Goal: Transaction & Acquisition: Download file/media

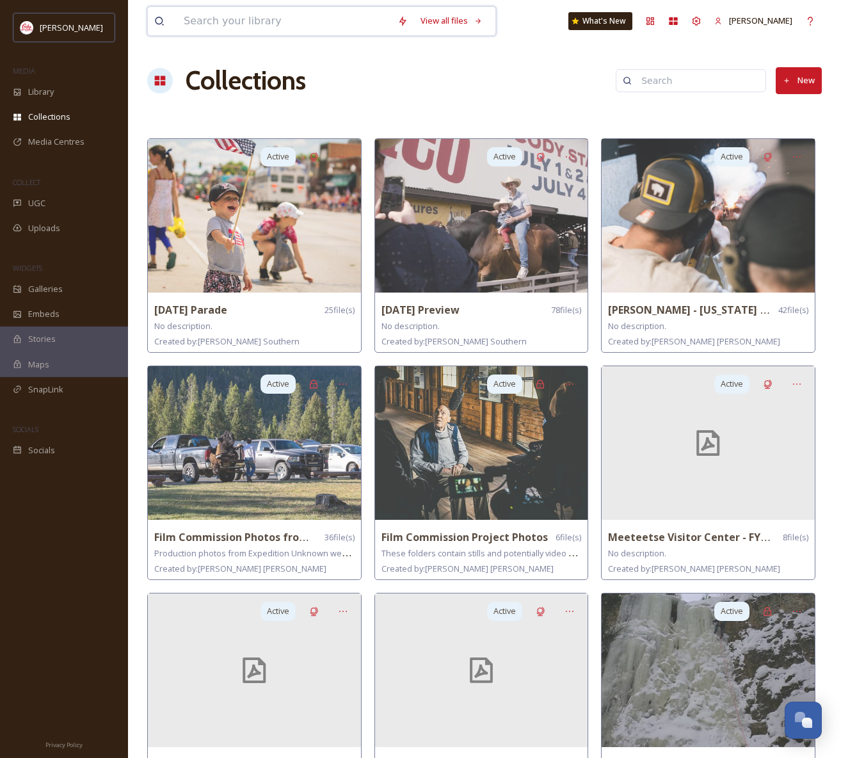
click at [244, 19] on input at bounding box center [284, 21] width 214 height 28
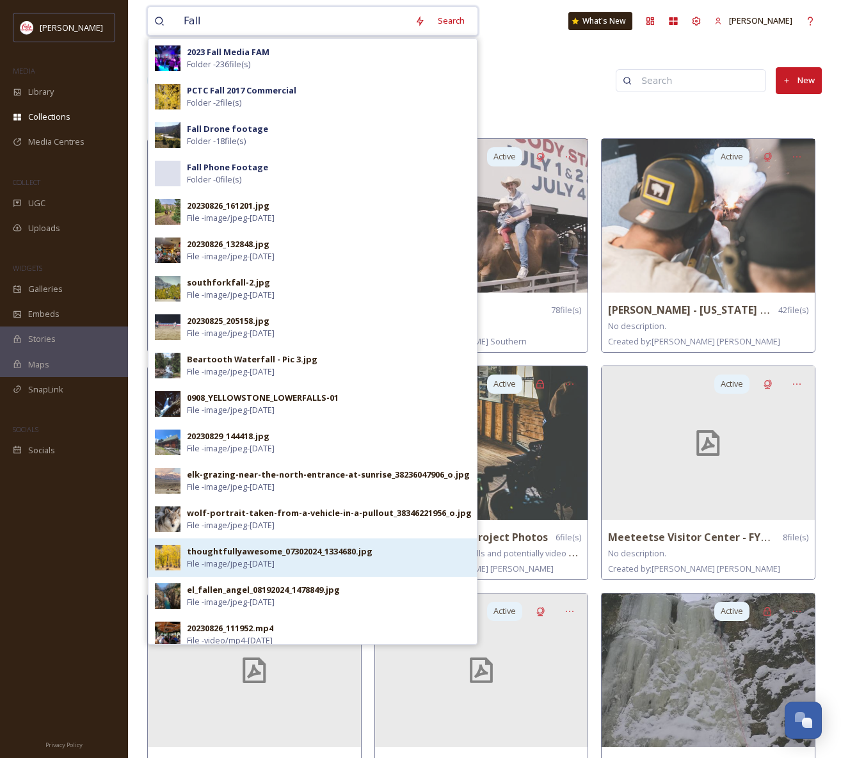
type input "Fall"
click at [321, 565] on div "thoughtfullyawesome_07302024_1334680.jpg File - image/jpeg - [DATE]" at bounding box center [329, 558] width 284 height 24
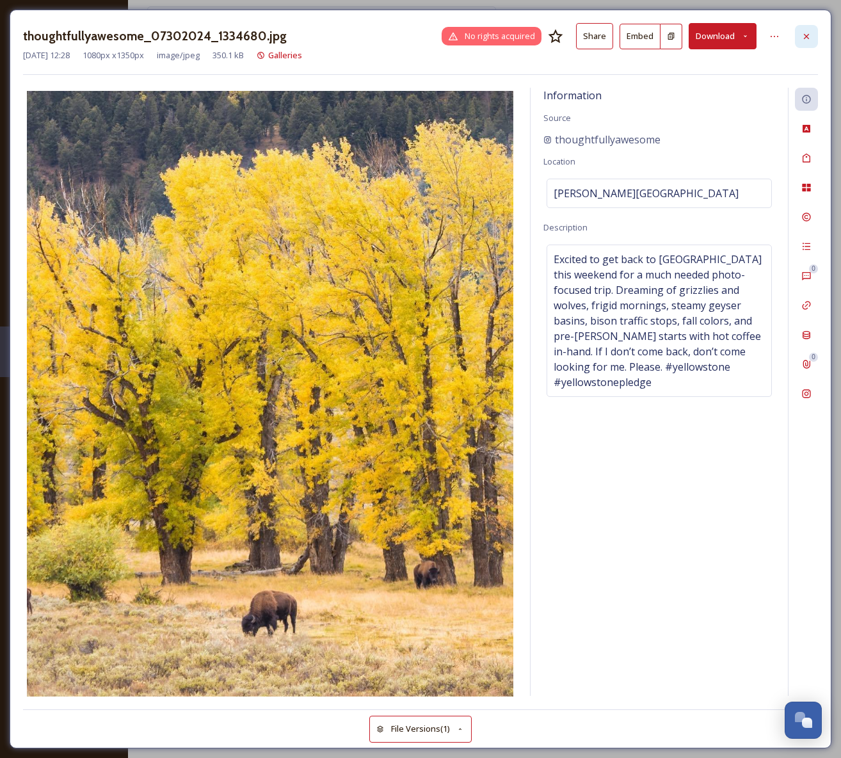
click at [811, 33] on icon at bounding box center [807, 36] width 10 height 10
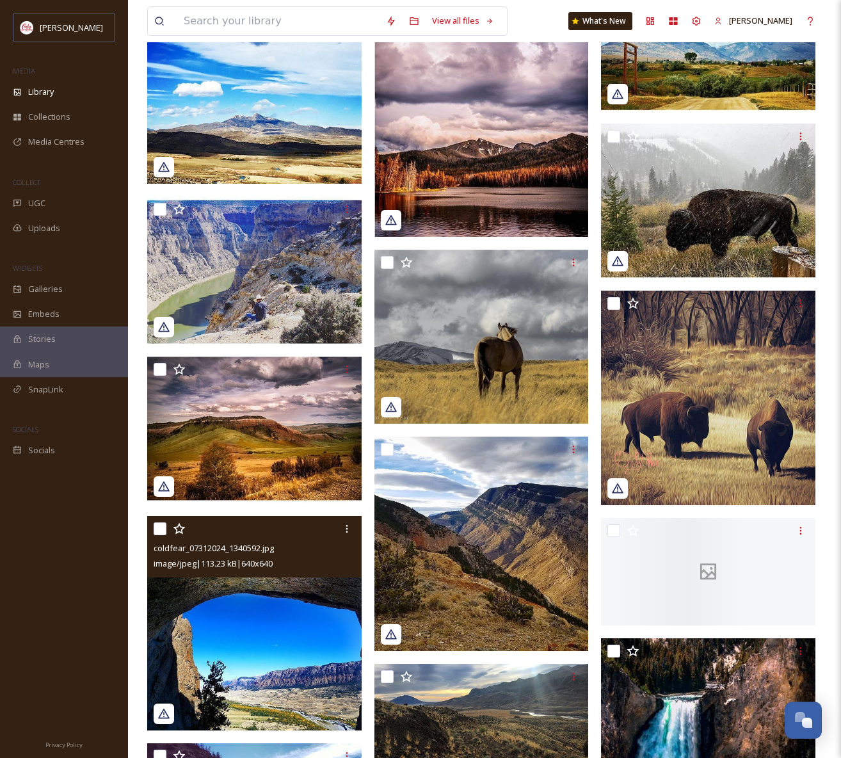
scroll to position [190, 0]
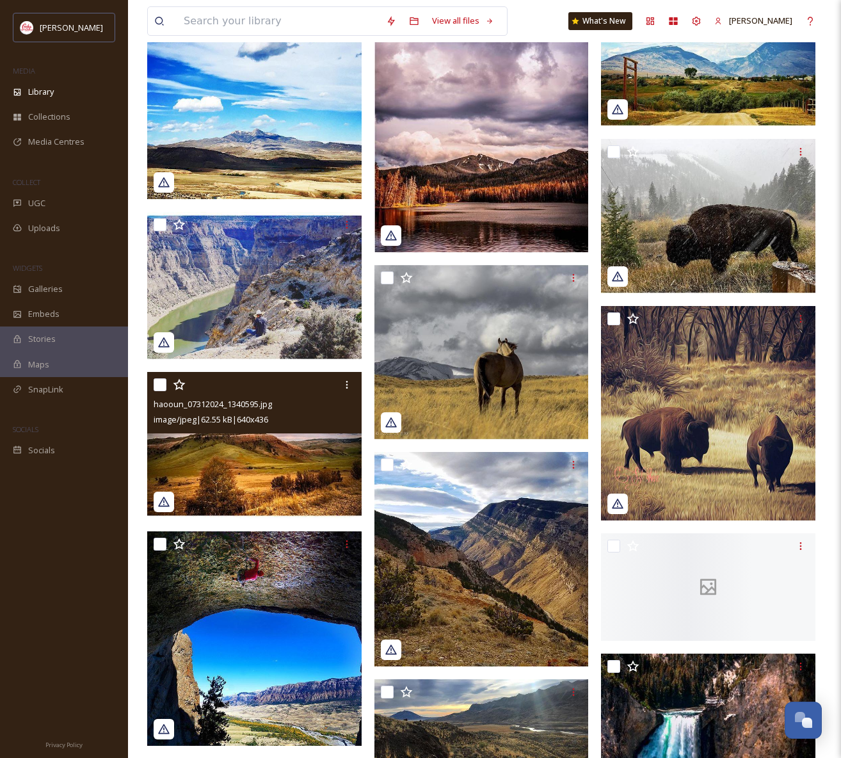
click at [271, 463] on img at bounding box center [254, 445] width 214 height 146
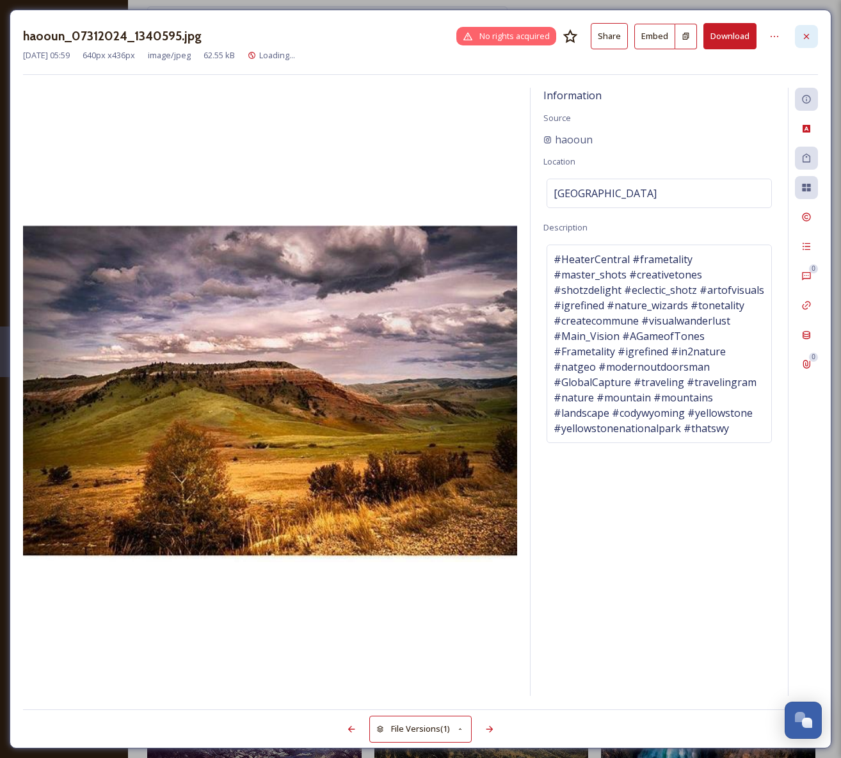
click at [809, 31] on icon at bounding box center [807, 36] width 10 height 10
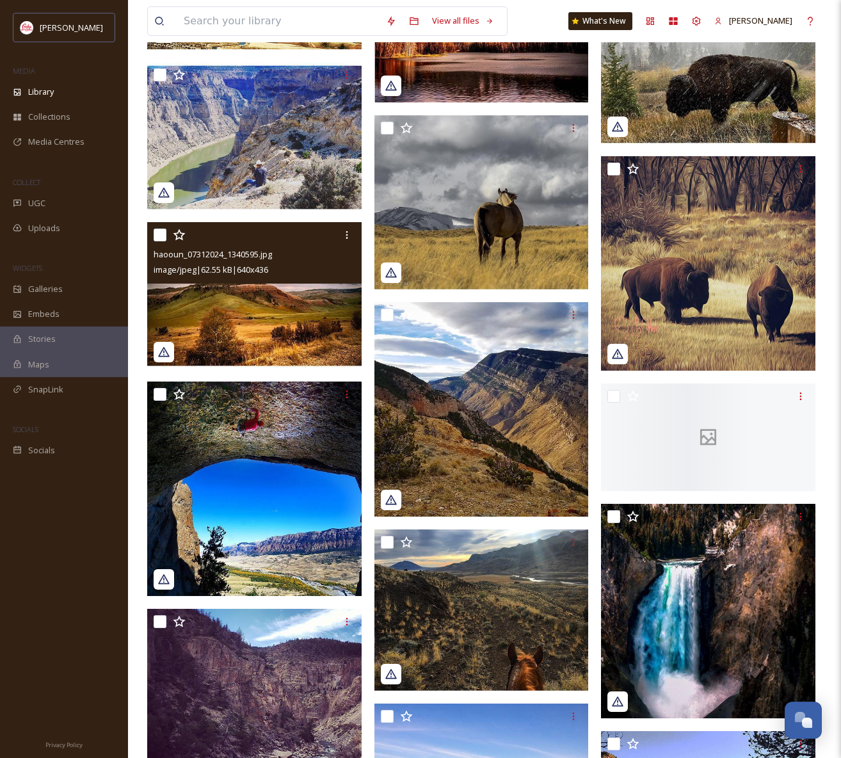
scroll to position [497, 0]
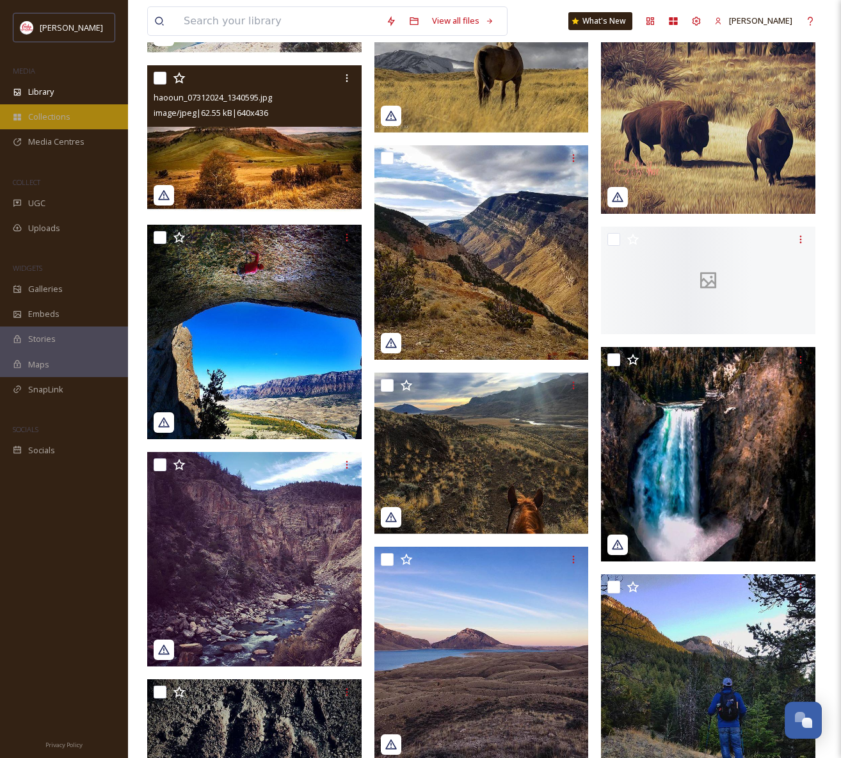
click at [58, 119] on span "Collections" at bounding box center [49, 117] width 42 height 12
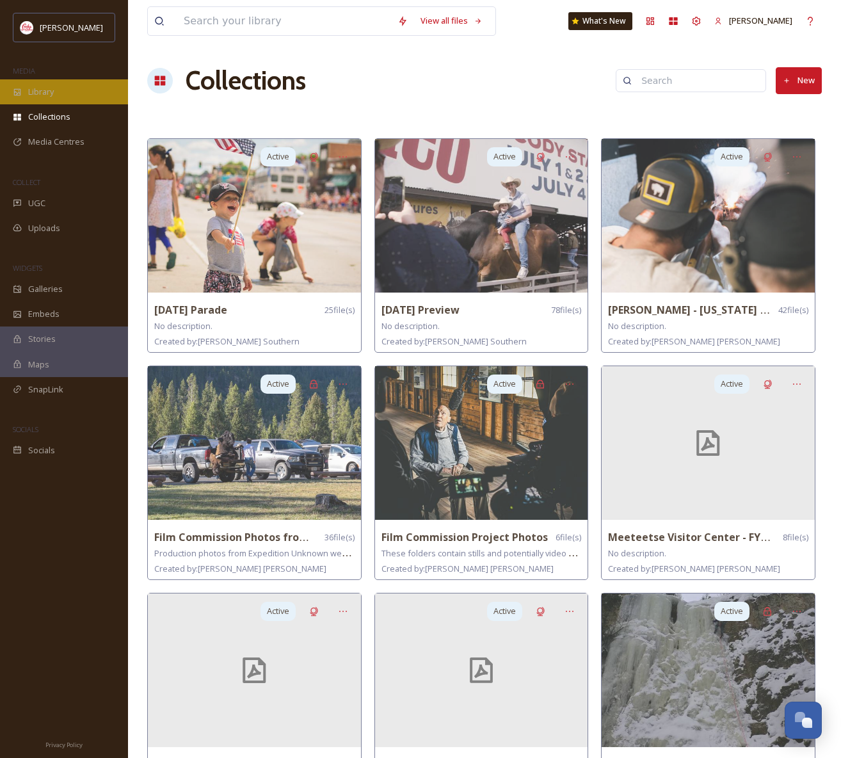
click at [36, 99] on div "Library" at bounding box center [64, 91] width 128 height 25
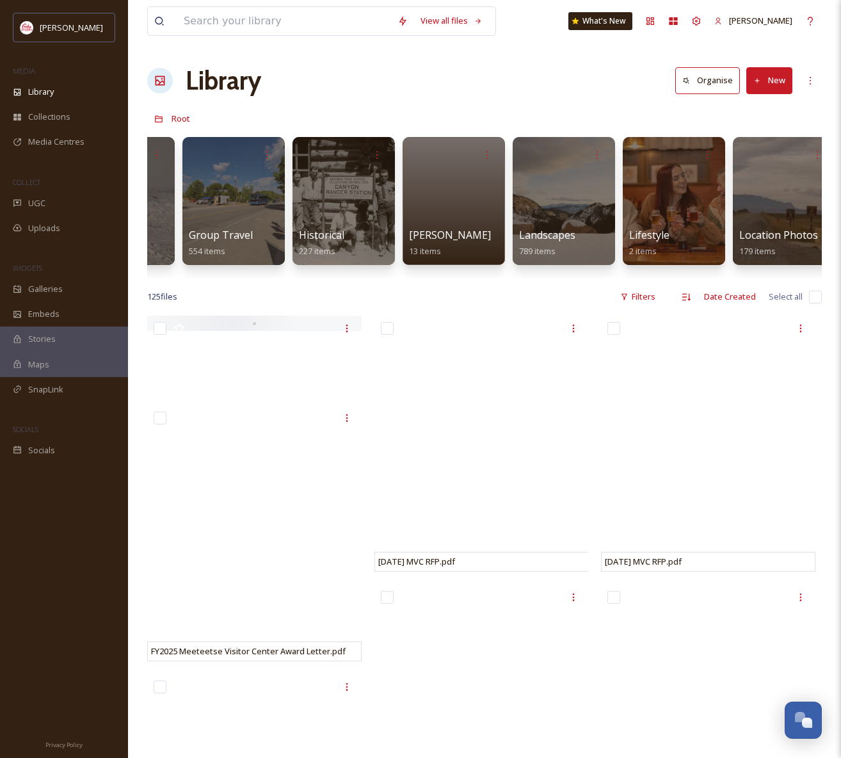
scroll to position [0, 1619]
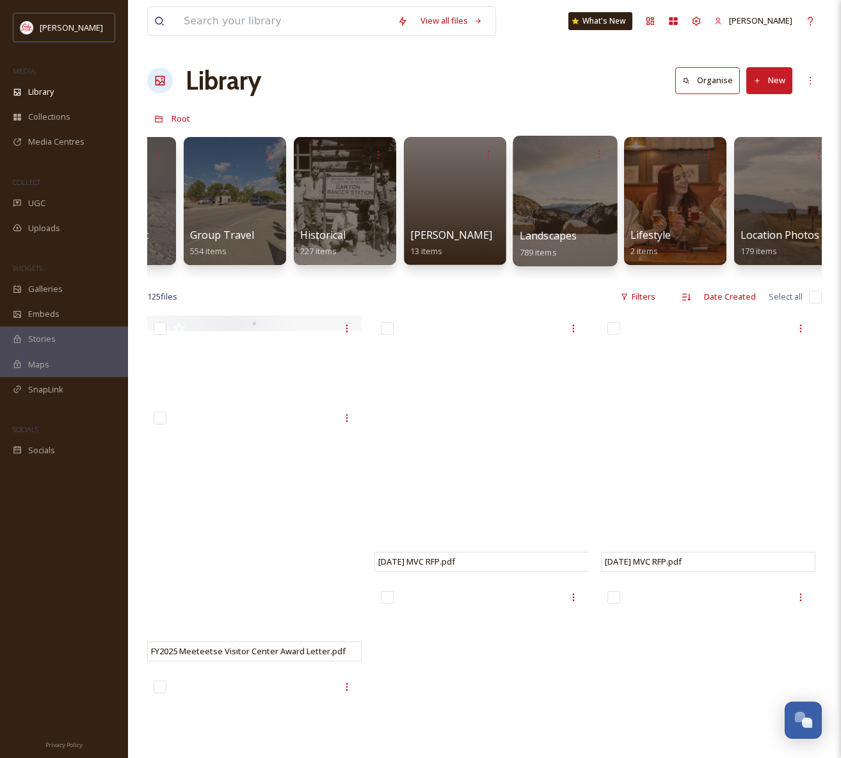
click at [583, 195] on div at bounding box center [565, 201] width 104 height 131
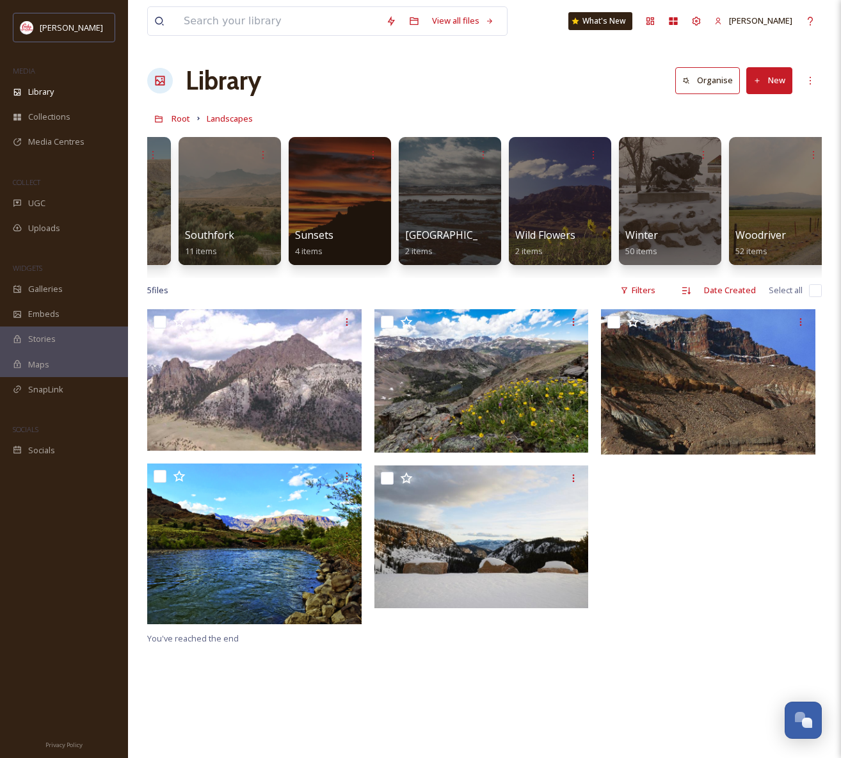
scroll to position [0, 1852]
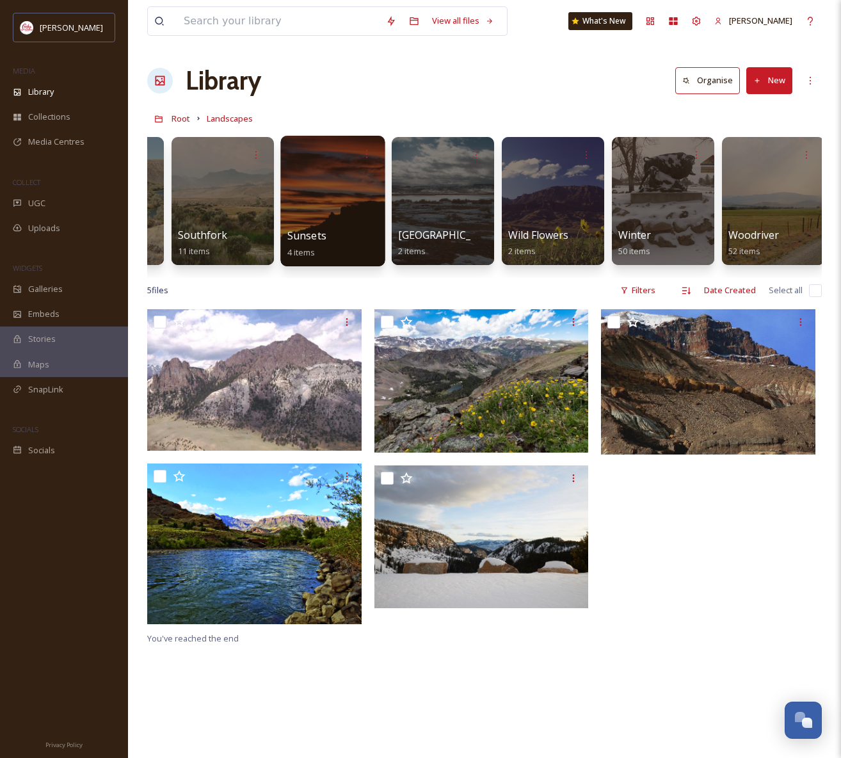
click at [316, 206] on div at bounding box center [332, 201] width 104 height 131
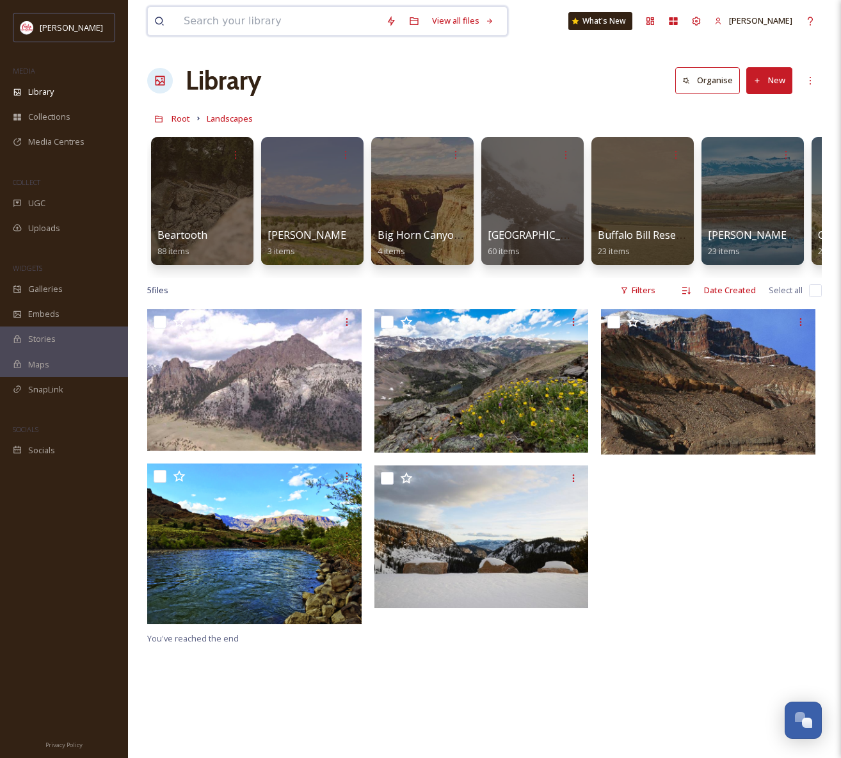
click at [259, 32] on input at bounding box center [278, 21] width 202 height 28
type input "fall"
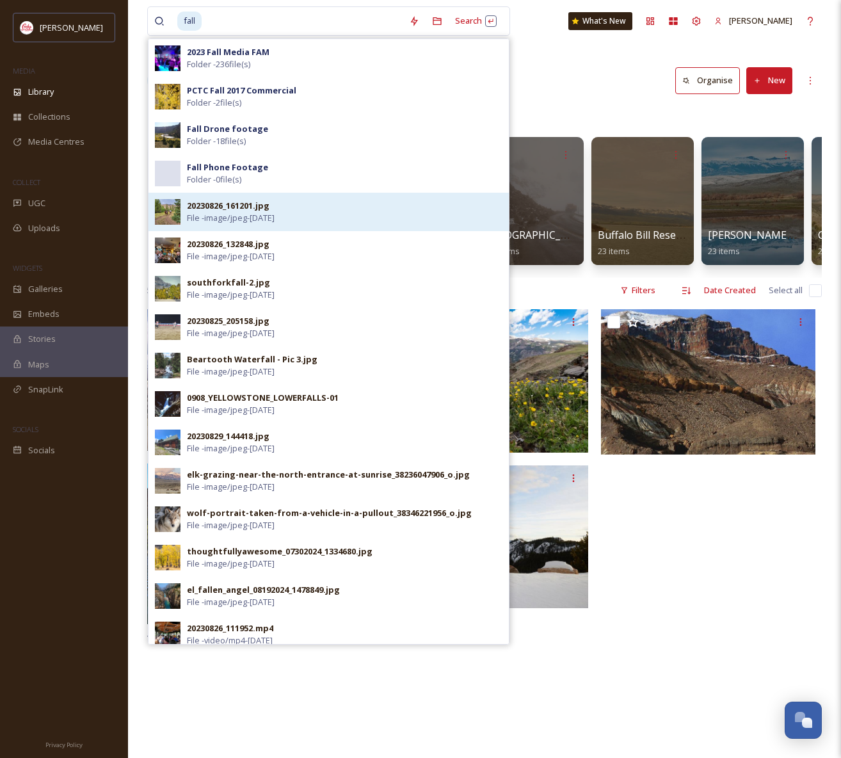
click at [275, 213] on span "File - image/jpeg - [DATE]" at bounding box center [231, 218] width 88 height 12
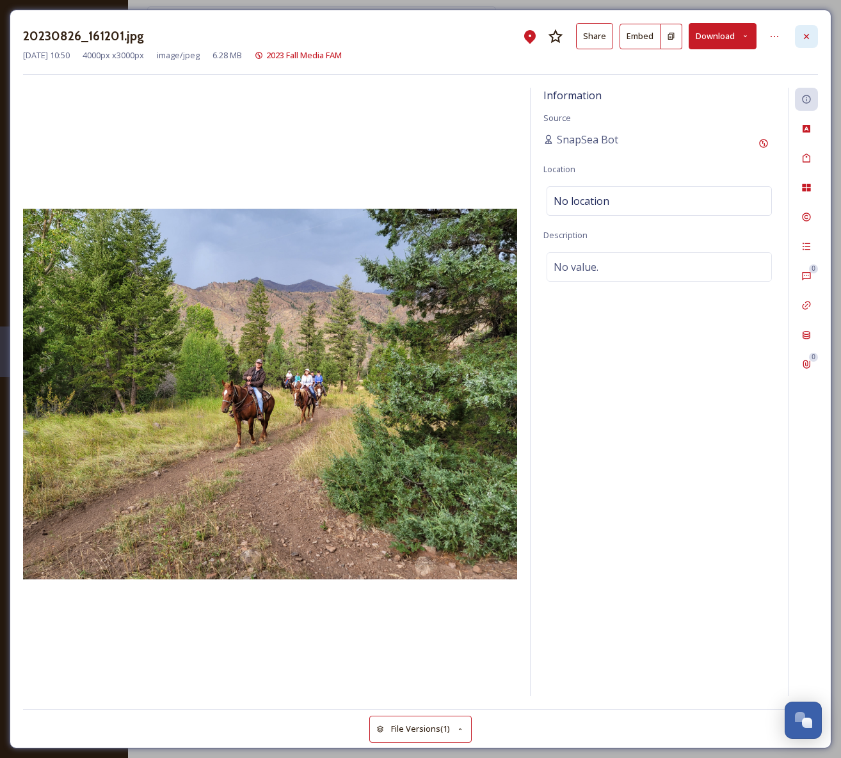
click at [807, 37] on icon at bounding box center [807, 36] width 10 height 10
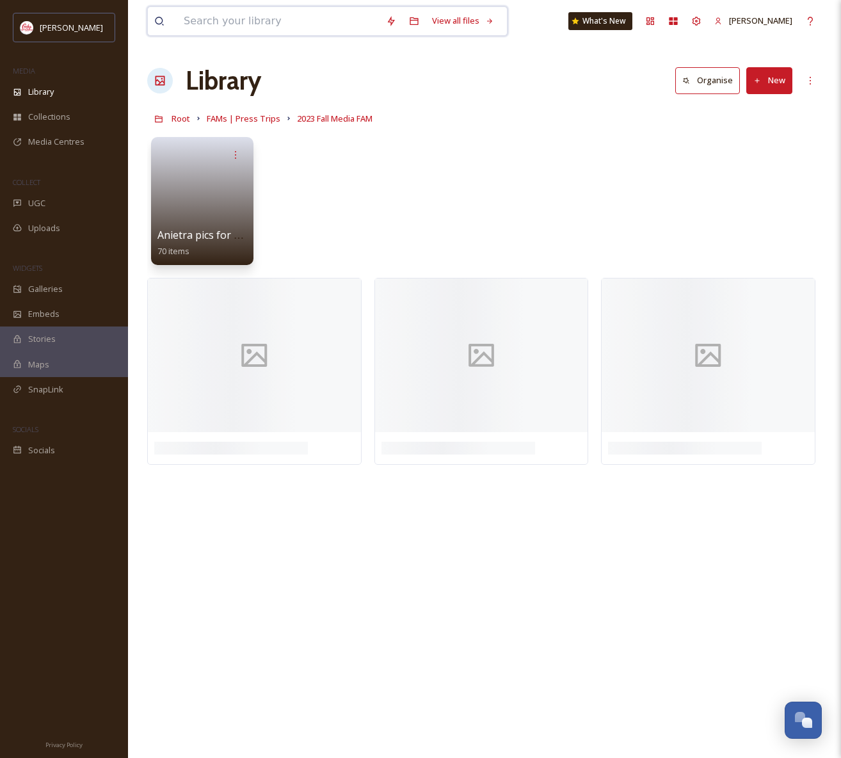
click at [327, 23] on input at bounding box center [278, 21] width 202 height 28
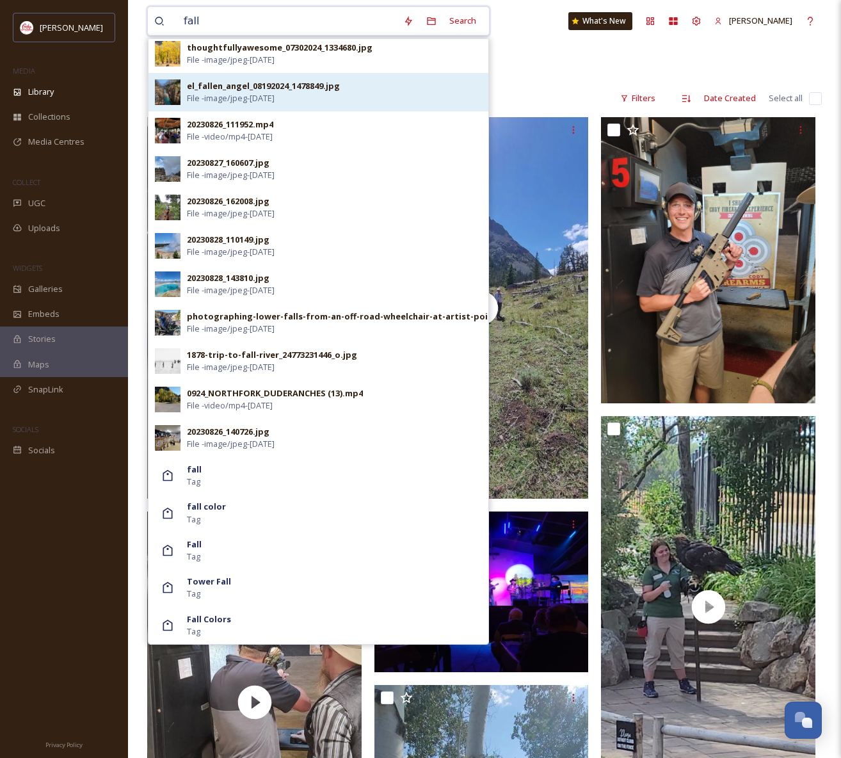
scroll to position [222, 0]
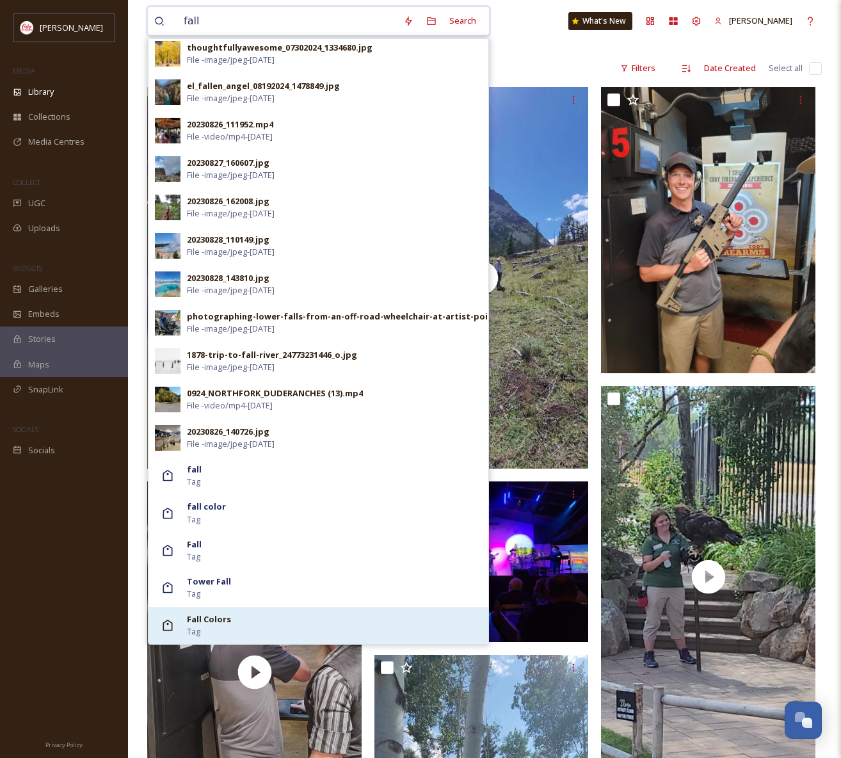
type input "fall"
click at [207, 622] on strong "Fall Colors" at bounding box center [209, 619] width 44 height 12
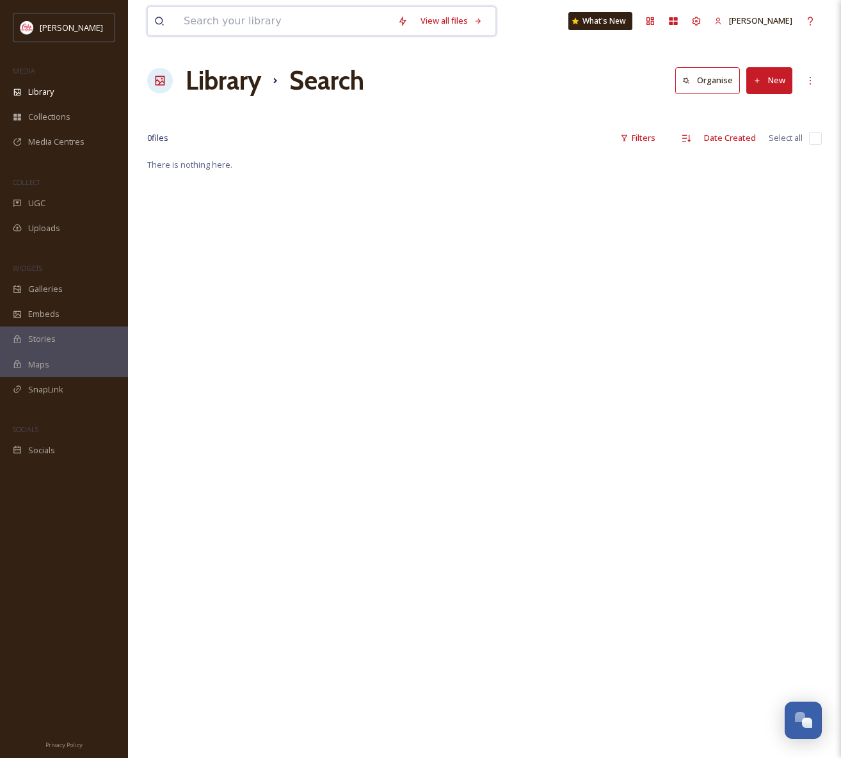
click at [310, 14] on input at bounding box center [284, 21] width 214 height 28
type input "fall"
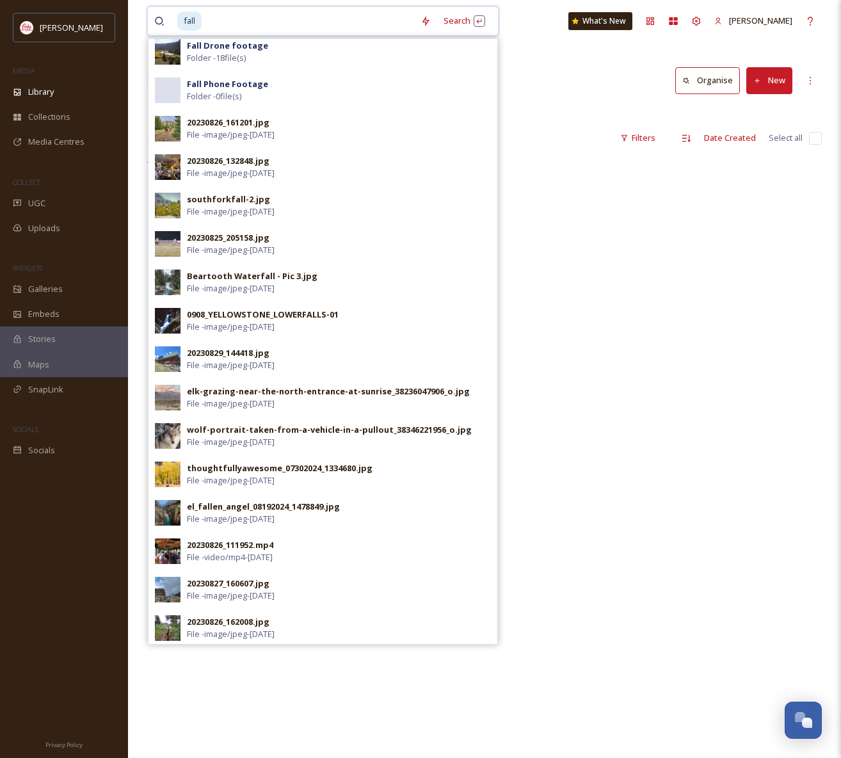
scroll to position [504, 0]
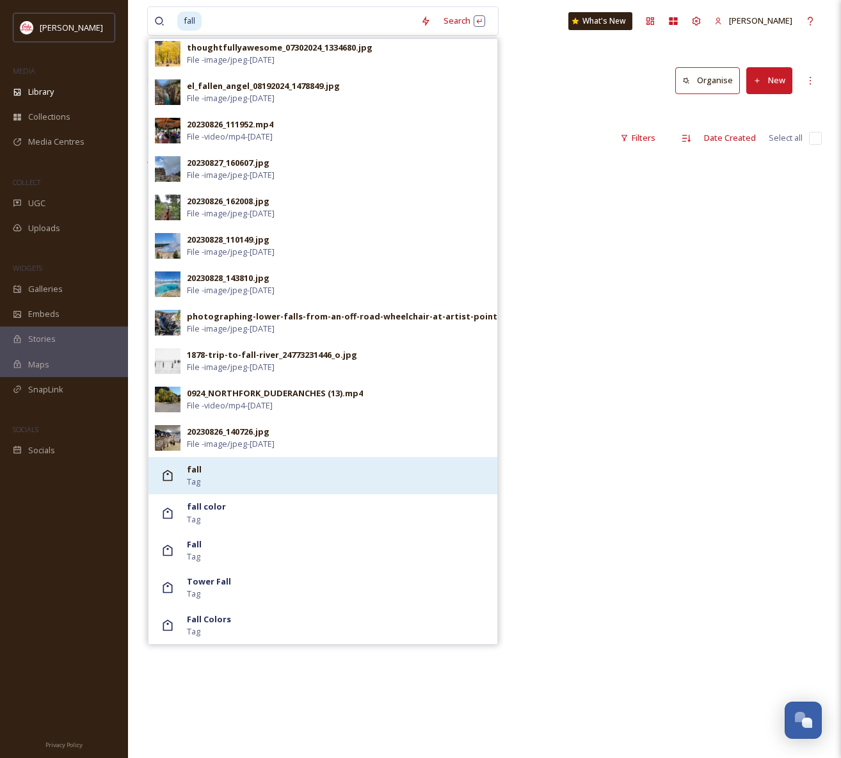
click at [206, 476] on div "fall Tag" at bounding box center [339, 476] width 304 height 24
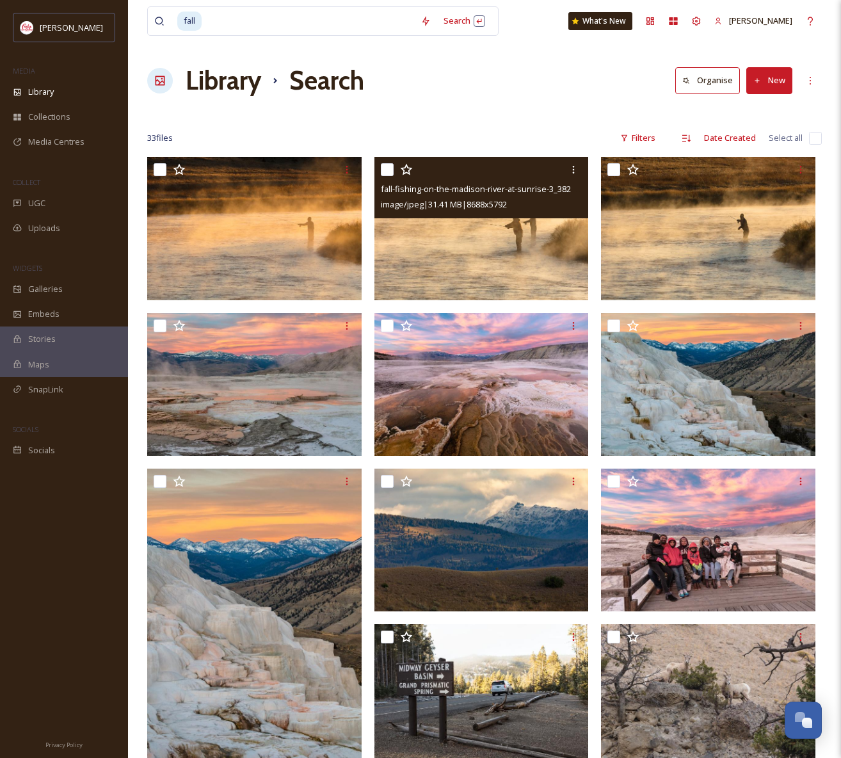
click at [528, 267] on img at bounding box center [482, 228] width 214 height 143
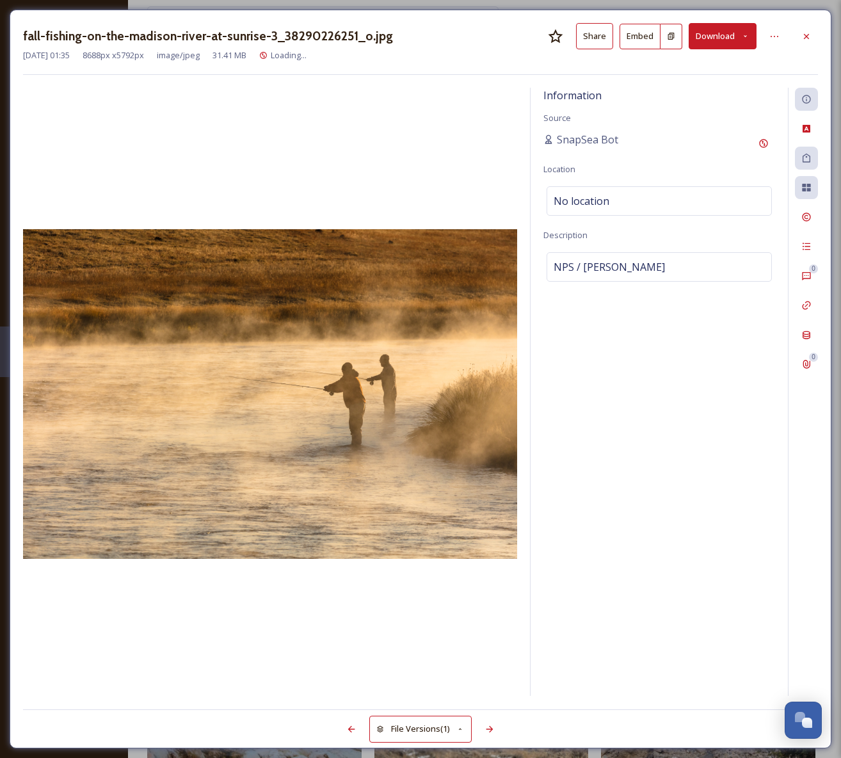
click at [743, 35] on icon at bounding box center [745, 36] width 8 height 8
click at [715, 90] on span "Download Large (2000 x 1333)" at bounding box center [685, 91] width 113 height 12
click at [800, 35] on div at bounding box center [806, 36] width 23 height 23
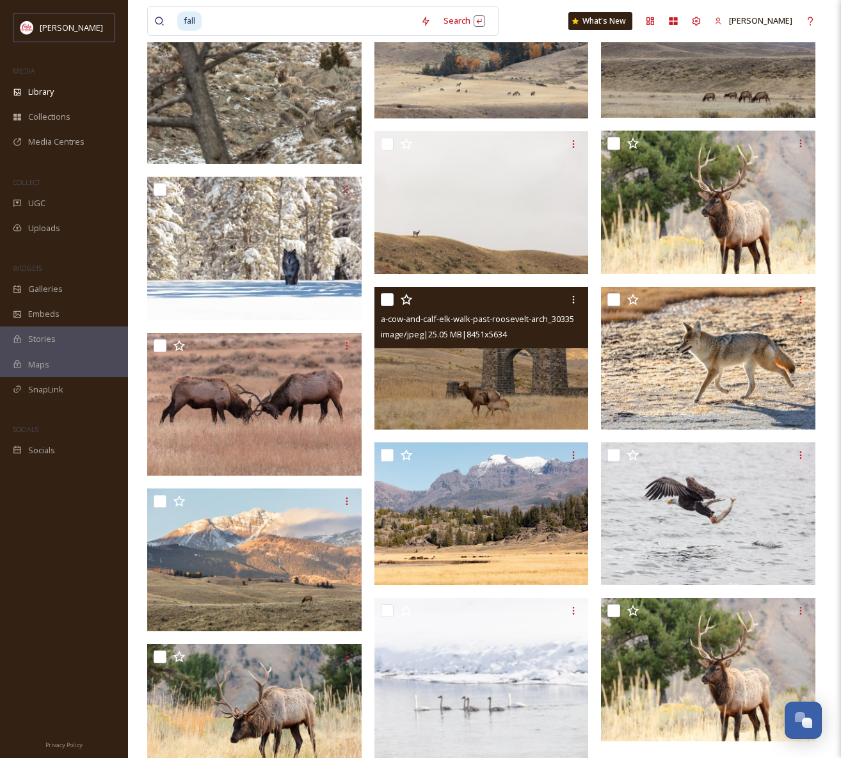
scroll to position [1119, 0]
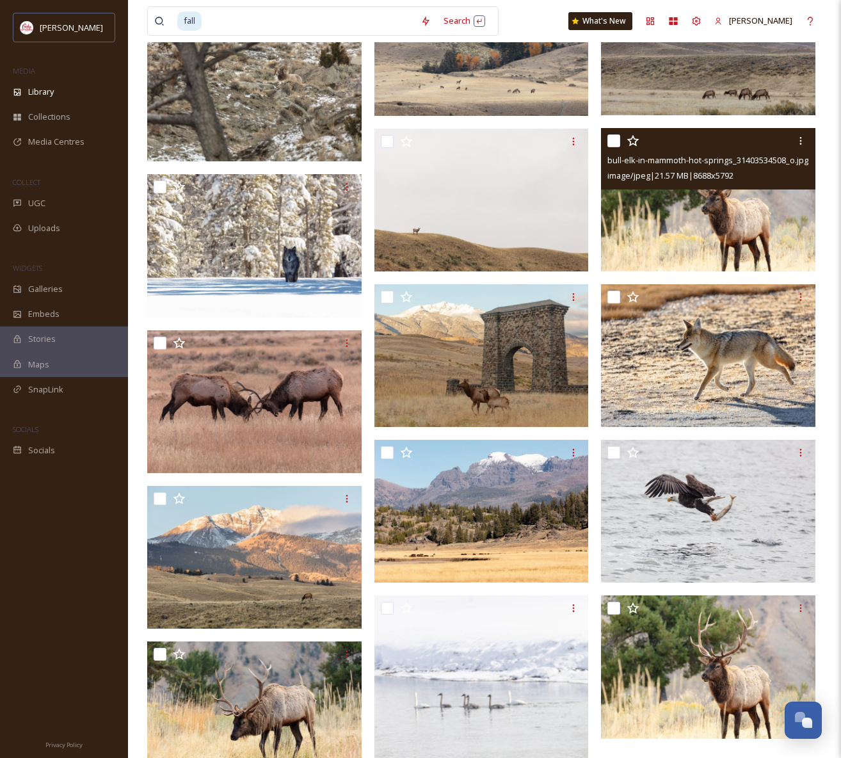
click at [733, 236] on img at bounding box center [708, 199] width 214 height 143
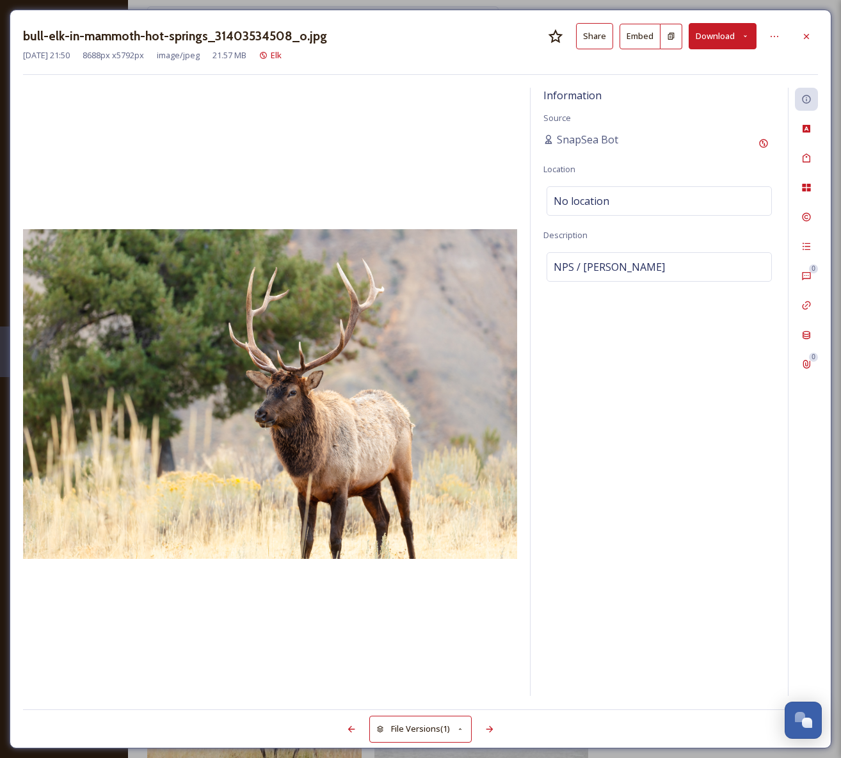
click at [747, 33] on icon at bounding box center [745, 36] width 8 height 8
click at [707, 86] on span "Download Large (2000 x 1333)" at bounding box center [685, 91] width 113 height 12
click at [807, 33] on icon at bounding box center [807, 36] width 10 height 10
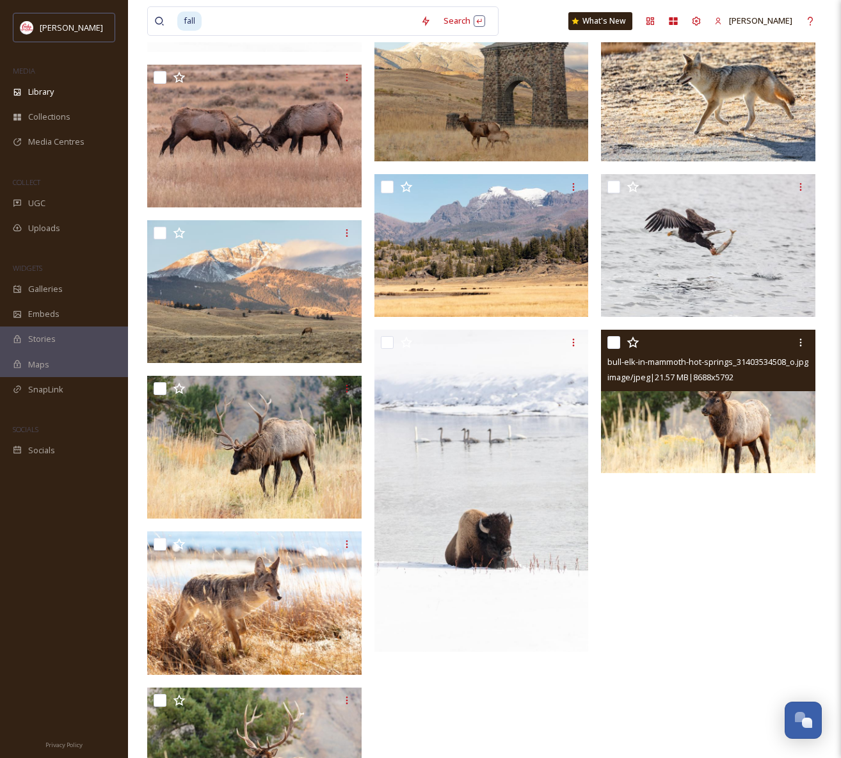
scroll to position [1479, 0]
